Goal: Task Accomplishment & Management: Manage account settings

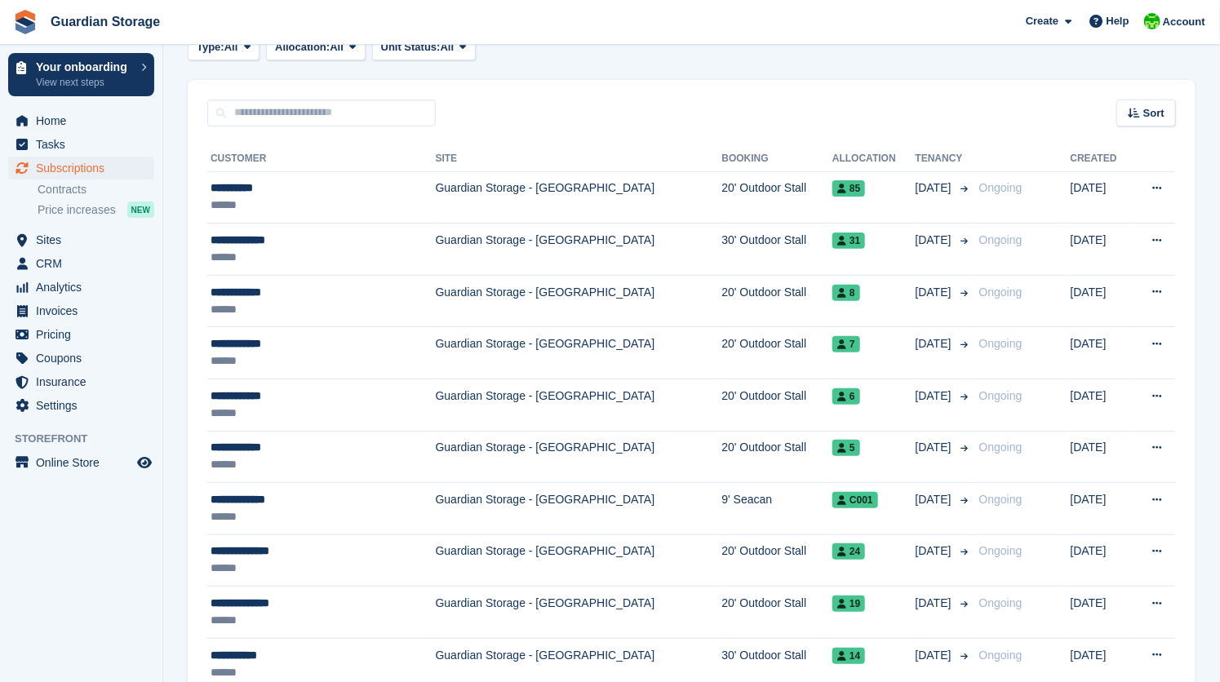
scroll to position [130, 0]
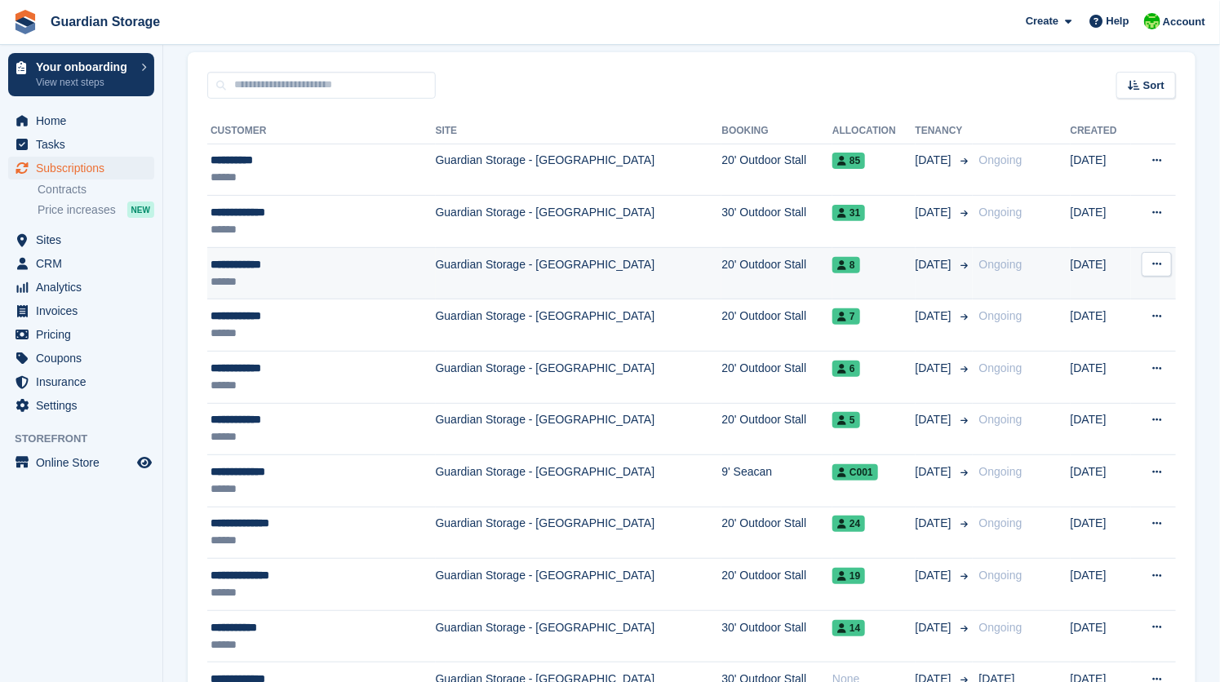
click at [480, 273] on td "Guardian Storage - [GEOGRAPHIC_DATA]" at bounding box center [579, 273] width 286 height 52
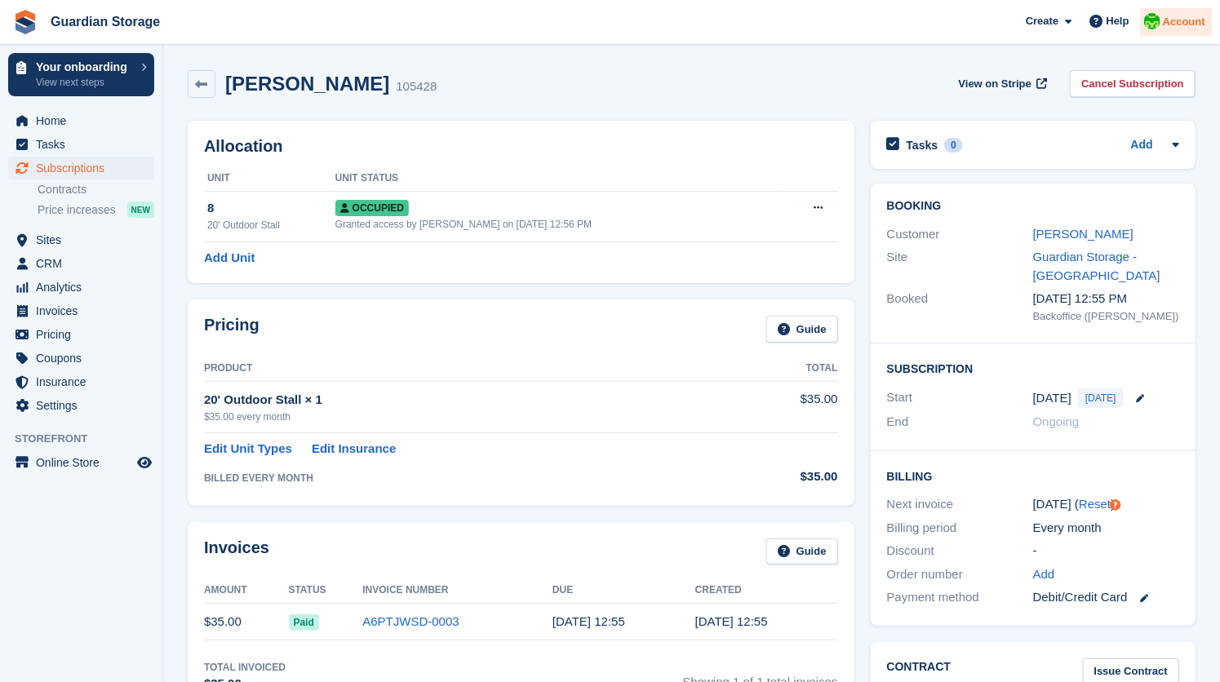
click at [1179, 21] on span "Account" at bounding box center [1184, 22] width 42 height 16
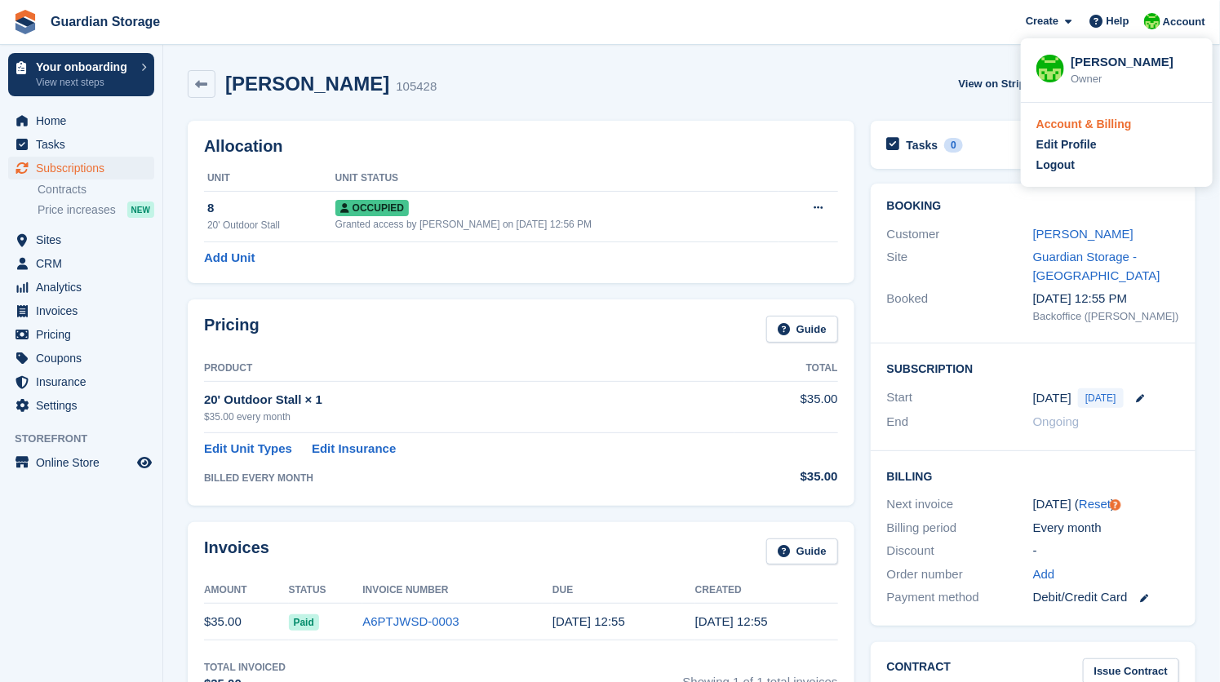
click at [1090, 126] on div "Account & Billing" at bounding box center [1083, 124] width 95 height 17
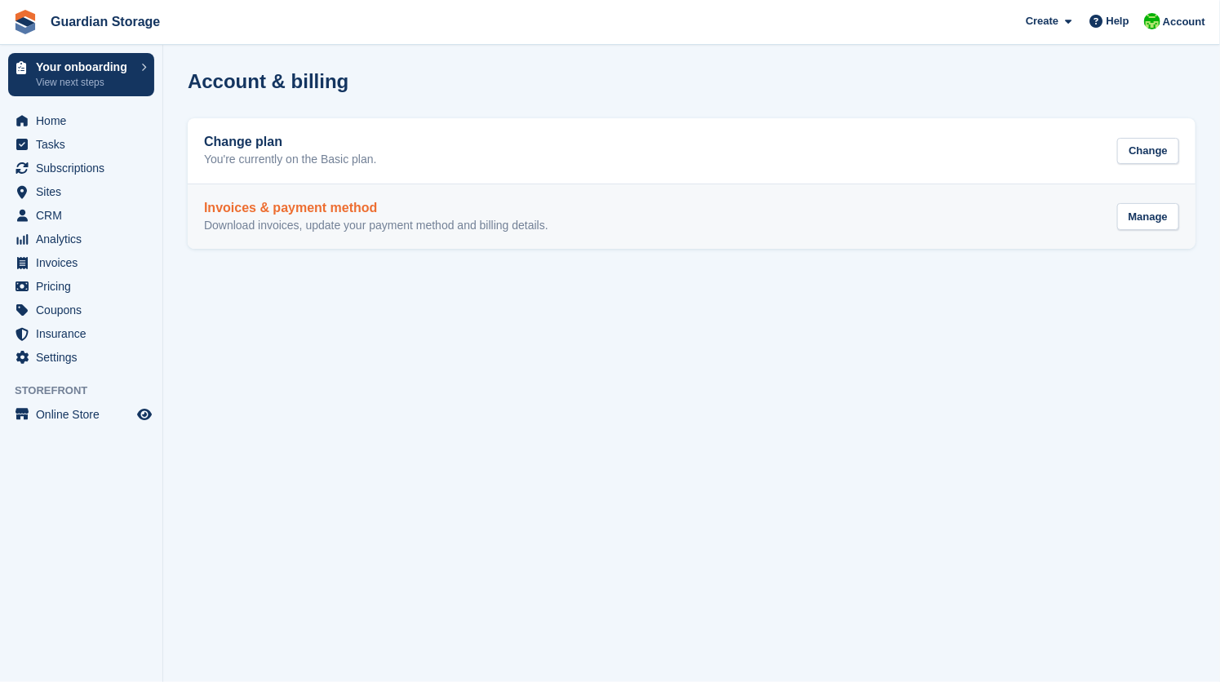
click at [393, 216] on div "Invoices & payment method Download invoices, update your payment method and bil…" at bounding box center [376, 217] width 344 height 33
